Goal: Obtain resource: Download file/media

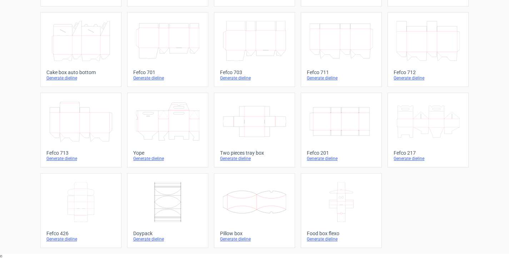
scroll to position [5, 0]
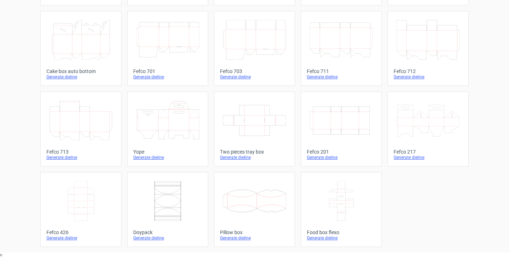
click at [263, 197] on icon at bounding box center [254, 201] width 63 height 40
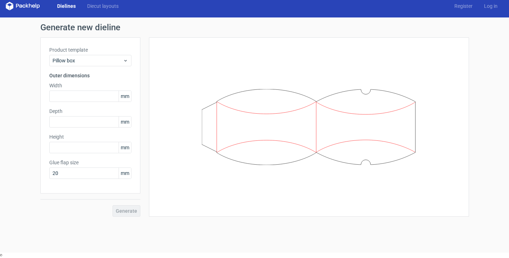
click at [74, 104] on div "Product template Pillow box Outer dimensions Width mm Depth mm Height mm Glue f…" at bounding box center [90, 115] width 100 height 156
click at [80, 94] on input "text" at bounding box center [90, 96] width 82 height 11
type input "104"
click at [75, 128] on div "Product template Pillow box Outer dimensions Width 104 mm Depth mm Height mm Gl…" at bounding box center [90, 115] width 100 height 156
click at [75, 125] on input "text" at bounding box center [90, 121] width 82 height 11
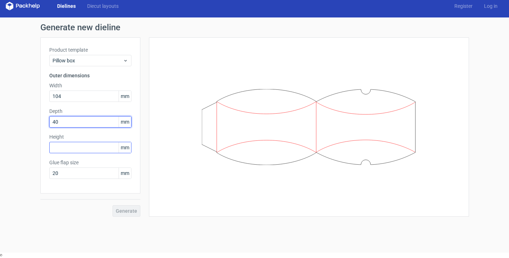
type input "40"
click at [66, 145] on input "text" at bounding box center [90, 147] width 82 height 11
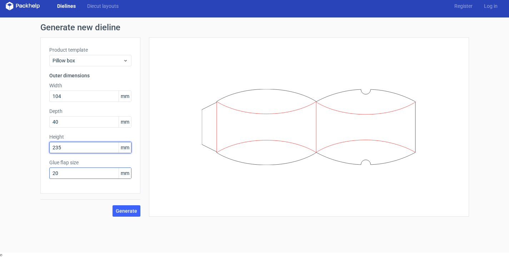
type input "235"
click at [80, 175] on input "20" at bounding box center [90, 173] width 82 height 11
click at [124, 211] on span "Generate" at bounding box center [126, 211] width 21 height 5
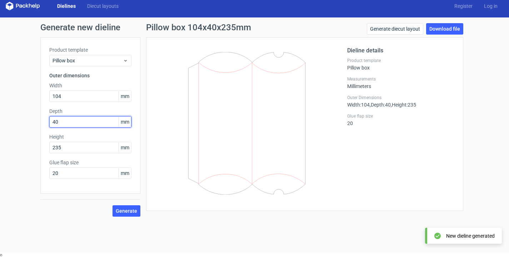
type textarea "40"
drag, startPoint x: 75, startPoint y: 124, endPoint x: 37, endPoint y: 120, distance: 38.0
click at [37, 120] on div "Generate new dieline Product template Pillow box Outer dimensions Width 104 mm …" at bounding box center [254, 119] width 509 height 205
type input "44"
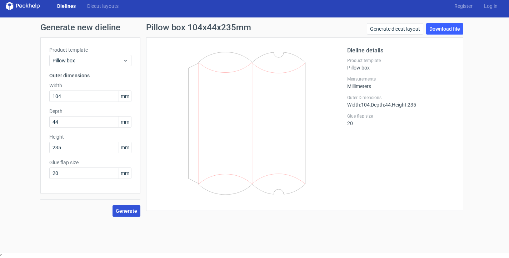
click at [125, 209] on span "Generate" at bounding box center [126, 211] width 21 height 5
drag, startPoint x: 67, startPoint y: 147, endPoint x: 37, endPoint y: 149, distance: 29.3
click at [41, 148] on div "Product template Pillow box Outer dimensions Width 104 mm Depth 44 mm Height 23…" at bounding box center [90, 115] width 100 height 156
type input "275"
click at [127, 211] on span "Generate" at bounding box center [126, 211] width 21 height 5
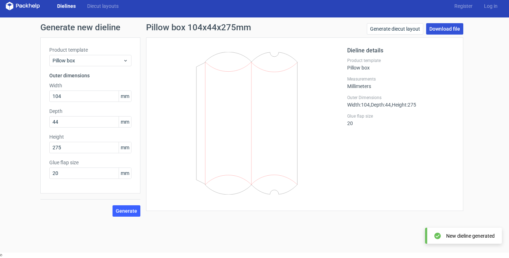
click at [439, 28] on link "Download file" at bounding box center [444, 28] width 37 height 11
